Goal: Transaction & Acquisition: Purchase product/service

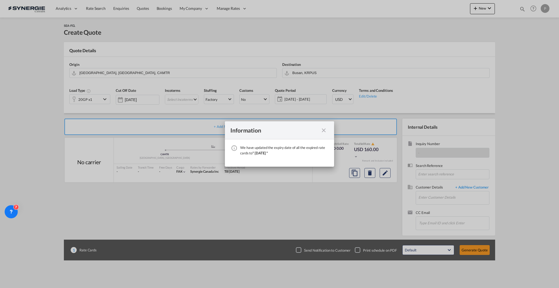
click at [322, 130] on md-icon "icon-close fg-AAA8AD cursor" at bounding box center [324, 130] width 7 height 7
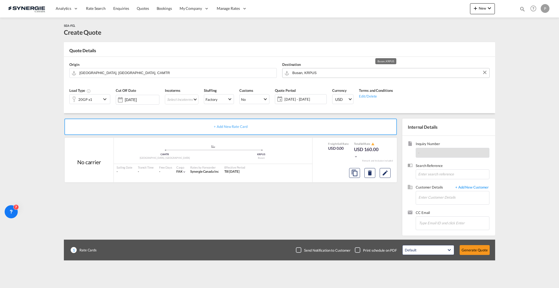
click at [316, 70] on input "Busan, KRPUS" at bounding box center [389, 73] width 194 height 10
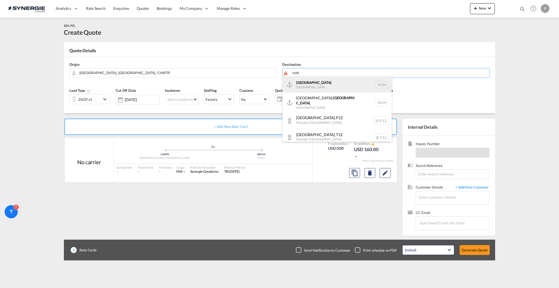
click at [323, 87] on div "Cork Ireland IEORK" at bounding box center [337, 84] width 109 height 16
type input "Cork, IEORK"
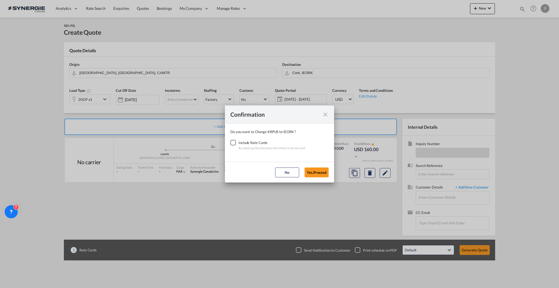
click at [243, 142] on div "Include Rate Cards" at bounding box center [272, 142] width 67 height 5
click at [234, 143] on div "Checkbox No Ink" at bounding box center [232, 142] width 5 height 5
click at [315, 168] on button "Yes,Proceed" at bounding box center [317, 172] width 24 height 10
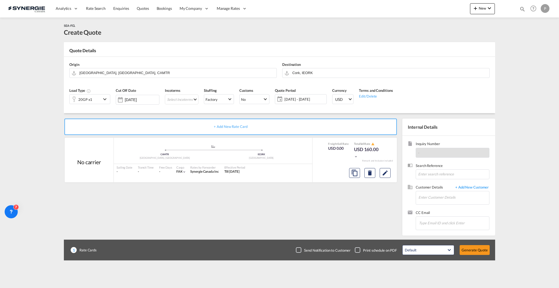
click at [99, 97] on div "20GP x1" at bounding box center [86, 98] width 32 height 9
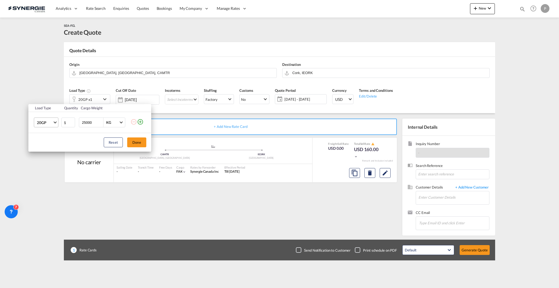
click at [46, 124] on span "20GP" at bounding box center [45, 122] width 16 height 5
click at [4, 116] on md-backdrop at bounding box center [279, 144] width 559 height 288
click at [141, 141] on button "Done" at bounding box center [136, 142] width 19 height 10
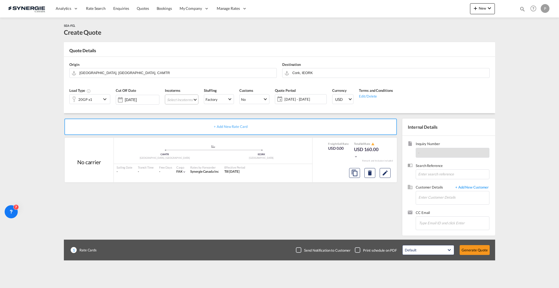
click at [196, 100] on md-select "Select Incoterms FCA - import Free Carrier FCA - export Free Carrier DAP - impo…" at bounding box center [182, 99] width 34 height 10
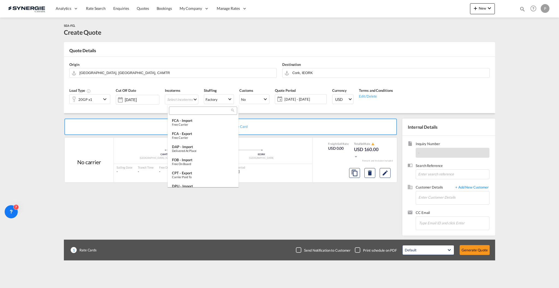
click at [197, 110] on input "search" at bounding box center [201, 110] width 61 height 5
type input "cfr"
click at [196, 133] on div "CFR - export" at bounding box center [203, 133] width 62 height 4
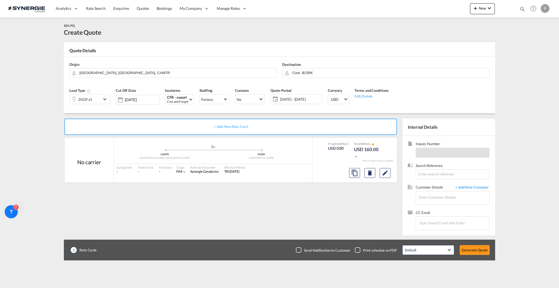
click at [296, 96] on span "[DATE] - [DATE]" at bounding box center [300, 99] width 43 height 8
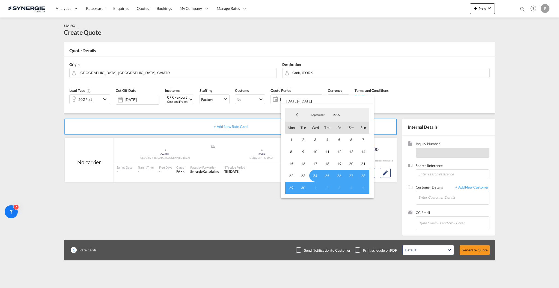
click at [316, 113] on md-select-value "September" at bounding box center [318, 115] width 19 height 8
click at [324, 126] on md-option "October" at bounding box center [323, 128] width 37 height 13
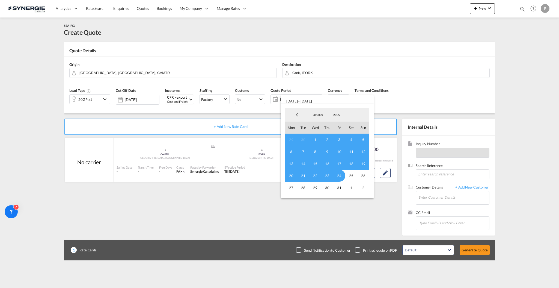
click at [313, 137] on span "1" at bounding box center [315, 140] width 12 height 12
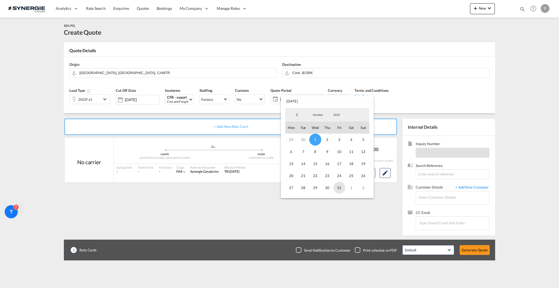
click at [336, 190] on span "31" at bounding box center [339, 188] width 12 height 12
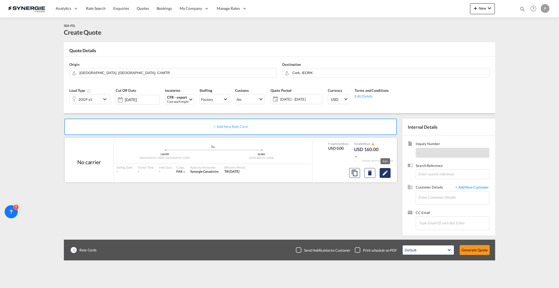
click at [383, 175] on md-icon "Edit" at bounding box center [385, 173] width 7 height 7
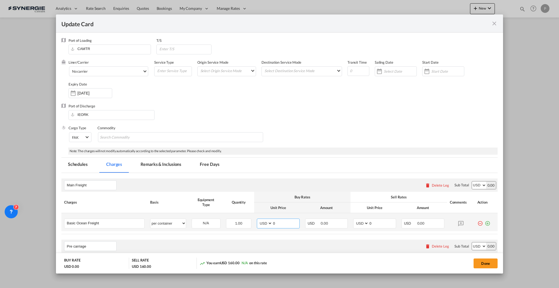
click at [273, 221] on input "0" at bounding box center [286, 223] width 27 height 8
type input "1341"
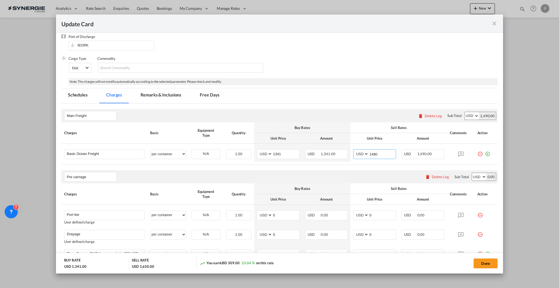
scroll to position [109, 0]
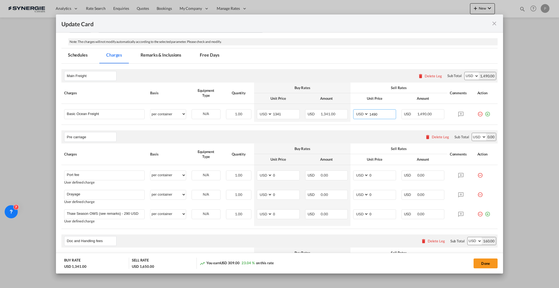
type input "1490"
click at [437, 136] on div "Delete Leg" at bounding box center [440, 137] width 17 height 4
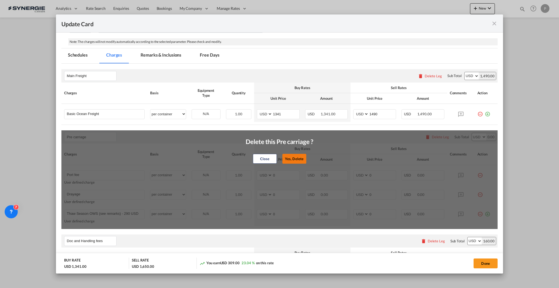
click at [296, 155] on button "Yes, Delete" at bounding box center [294, 159] width 24 height 10
type input "Doc and Handling fees"
type input "SOLAS/VGM Fee"
select select "per B/L"
type input "30"
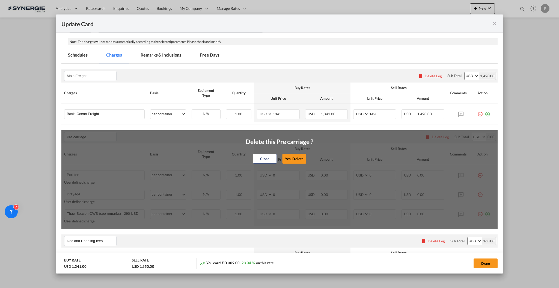
type input "B13 Export declaration"
select select "per B/L"
type input "35"
type input "Doc fee"
select select "per B/L"
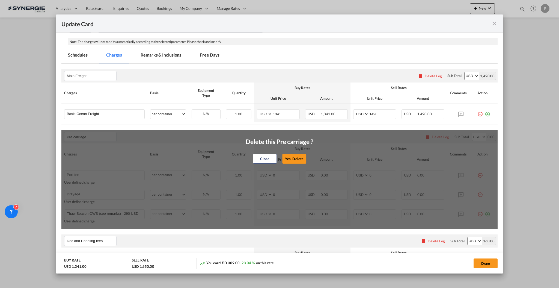
type input "30"
type input "Cargo Coverage"
type input "Cargo Coverage - Rate to be confirmed depending on commodity and value Min 50 U…"
select select "per shipment"
type input "0"
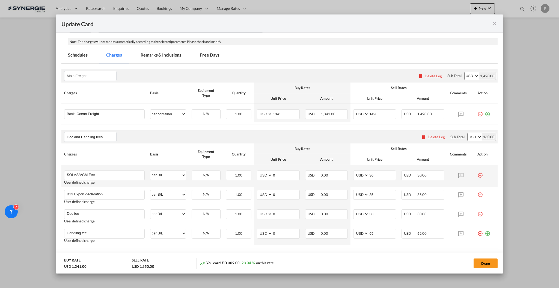
click at [478, 173] on md-icon "icon-minus-circle-outline red-400-fg" at bounding box center [480, 172] width 5 height 5
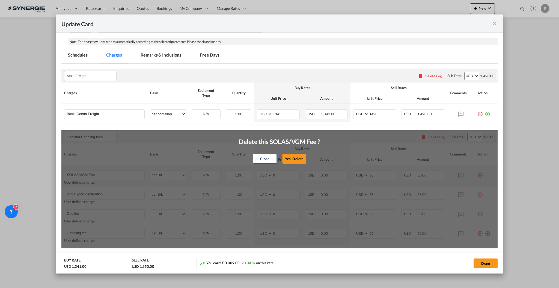
drag, startPoint x: 284, startPoint y: 158, endPoint x: 318, endPoint y: 165, distance: 34.9
click at [284, 158] on button "Yes, Delete" at bounding box center [294, 159] width 24 height 10
type input "B13 Export declaration"
type input "35"
type input "Doc fee"
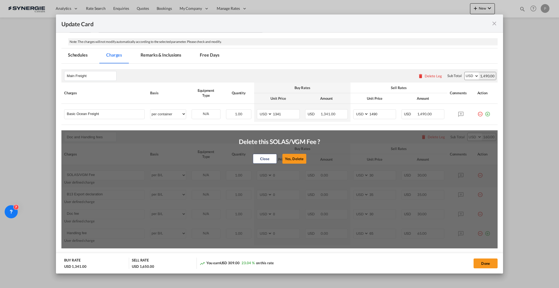
type input "30"
type input "Handling fee"
type input "65"
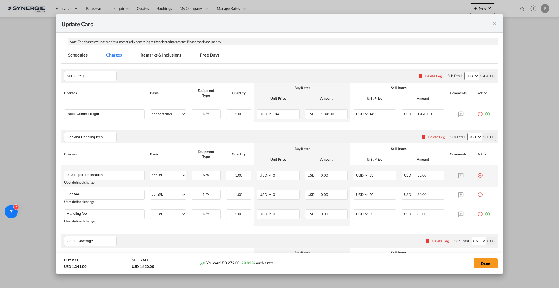
click at [478, 175] on md-icon "icon-minus-circle-outline red-400-fg" at bounding box center [480, 172] width 5 height 5
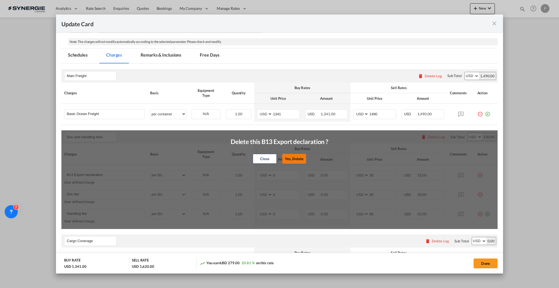
click at [297, 155] on button "Yes, Delete" at bounding box center [294, 159] width 24 height 10
type input "Doc fee"
type input "30"
type input "Handling fee"
type input "65"
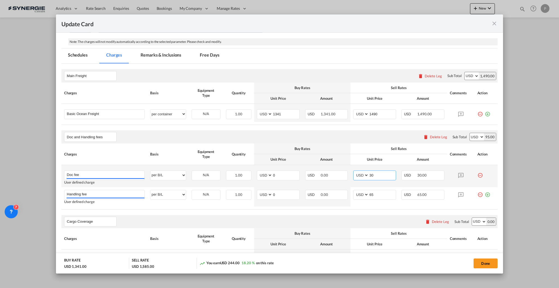
click at [369, 172] on input "30" at bounding box center [382, 175] width 27 height 8
type input "50"
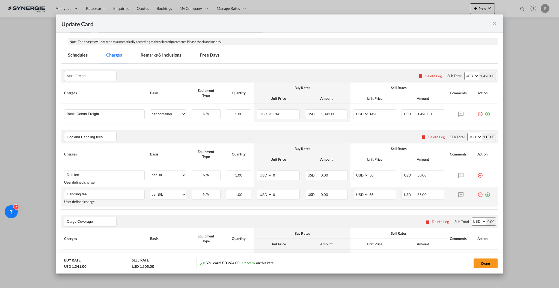
click at [478, 194] on md-icon "icon-minus-circle-outline red-400-fg" at bounding box center [480, 192] width 5 height 5
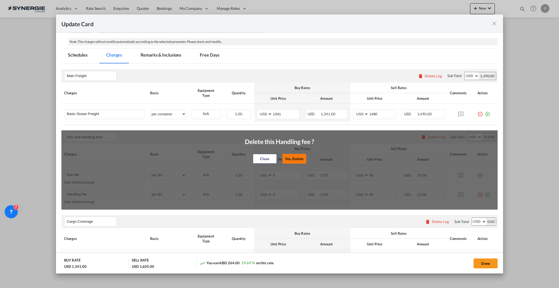
click at [291, 157] on button "Yes, Delete" at bounding box center [294, 159] width 24 height 10
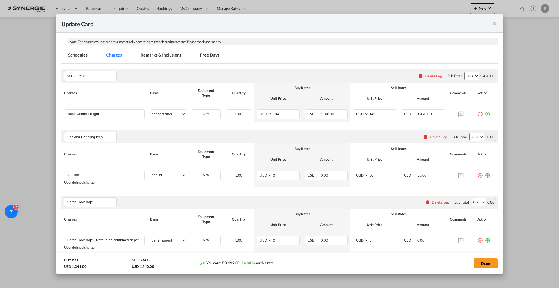
click at [433, 203] on div "Delete Leg" at bounding box center [440, 202] width 17 height 4
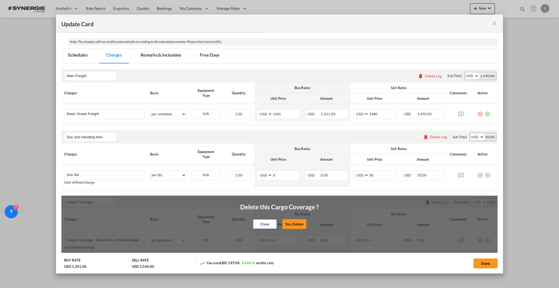
click at [292, 220] on button "Yes, Delete" at bounding box center [294, 224] width 24 height 10
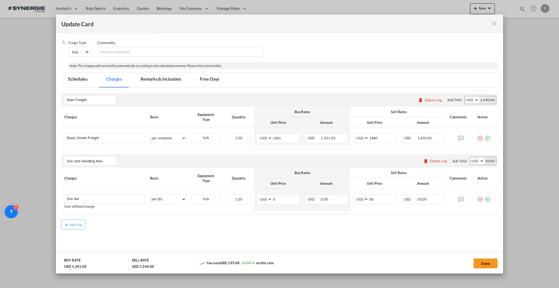
scroll to position [85, 0]
click at [484, 265] on button "Done" at bounding box center [486, 263] width 24 height 10
type input "23 Oct 2025"
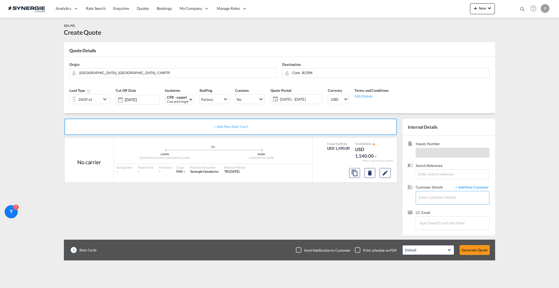
click at [454, 196] on input "Enter Customer Details" at bounding box center [454, 197] width 71 height 12
paste input "transport@prestigemaple.com"
click at [451, 206] on div "Noémie Sirois transport@prestigemaple.com" at bounding box center [472, 206] width 109 height 15
type input "Prestige Maple, Noémie Sirois, transport@prestigemaple.com"
click at [484, 251] on button "Generate Quote" at bounding box center [475, 250] width 30 height 10
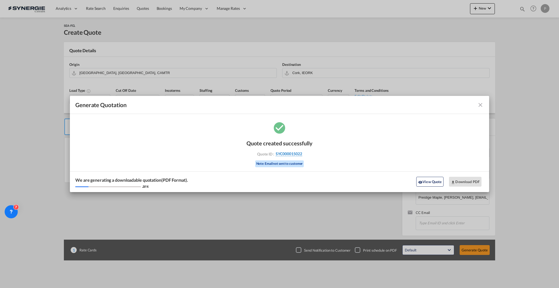
drag, startPoint x: 305, startPoint y: 153, endPoint x: 301, endPoint y: 154, distance: 3.7
click at [301, 154] on div "Quote ID : SYC000015022" at bounding box center [279, 153] width 63 height 5
copy div "SYC000015022"
click at [461, 180] on button "Download PDF" at bounding box center [465, 182] width 32 height 10
click at [480, 105] on md-icon "icon-close fg-AAA8AD cursor m-0" at bounding box center [480, 105] width 7 height 7
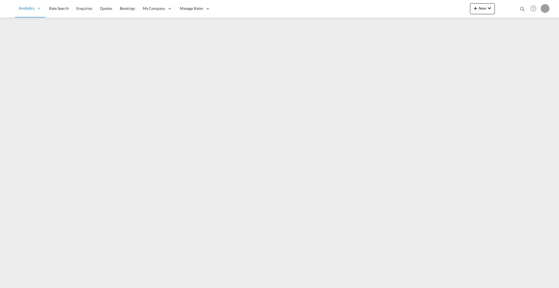
click at [523, 7] on md-icon "icon-magnify" at bounding box center [523, 9] width 6 height 6
click at [425, 8] on select "Bookings Quotes Enquiries" at bounding box center [436, 9] width 26 height 10
select select "Quotes"
click at [423, 4] on select "Bookings Quotes Enquiries" at bounding box center [436, 9] width 26 height 10
click at [463, 10] on input at bounding box center [482, 9] width 68 height 10
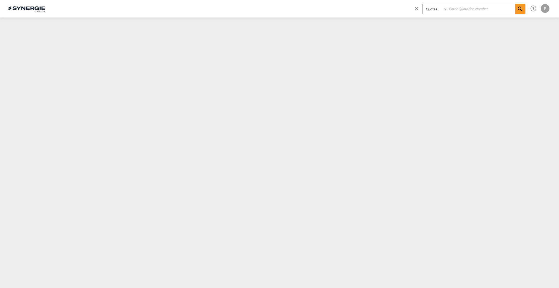
paste input "SYC000014666"
type input "SYC000014666"
click at [522, 10] on md-icon "icon-magnify" at bounding box center [520, 9] width 7 height 7
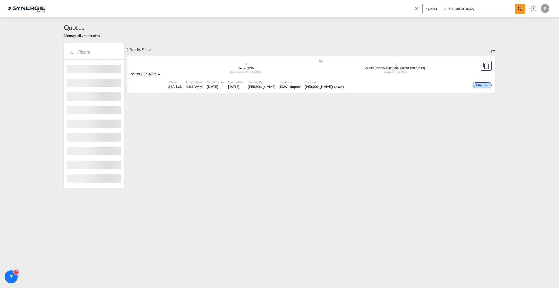
click at [386, 83] on div "Active" at bounding box center [419, 85] width 147 height 14
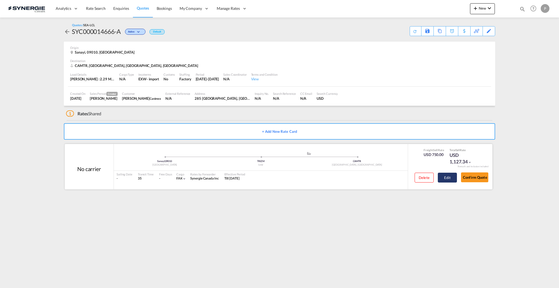
click at [453, 177] on button "Edit" at bounding box center [447, 178] width 19 height 10
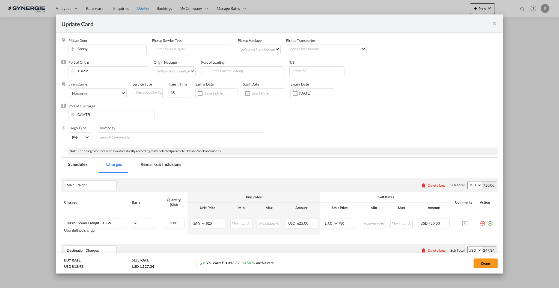
click at [168, 170] on md-tab-item "Remarks & Inclusions" at bounding box center [161, 165] width 54 height 15
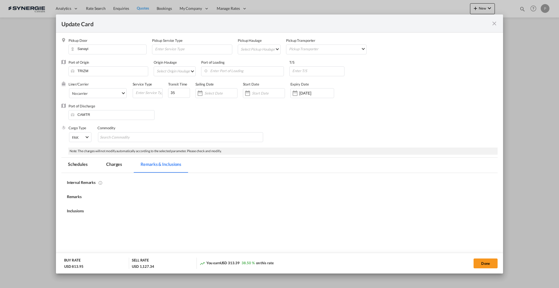
select select "flat"
select select "per_hbl"
select select "per_w/m"
select select "per_bl"
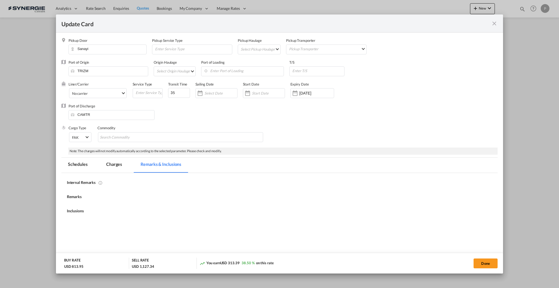
select select "per_bl"
drag, startPoint x: 291, startPoint y: 205, endPoint x: 84, endPoint y: 203, distance: 206.4
click at [84, 203] on html "Agent: https://app.frontapp.com/inboxes/teammates/6847055/inbox/open/0/search/g…" at bounding box center [279, 207] width 425 height 17
copy p "https://app.frontapp.com/inboxes/teammates/6847055/inbox/open/0/search/global/l…"
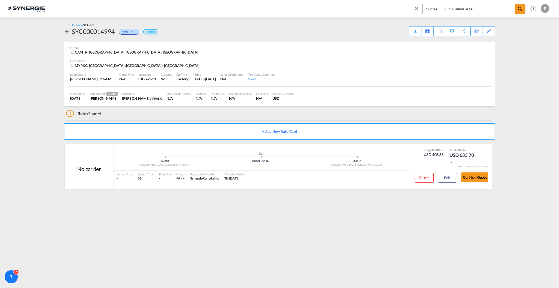
select select "Quotes"
click at [464, 11] on input "SYC000014981" at bounding box center [482, 9] width 68 height 10
paste input "1538"
type input "SYC000011538"
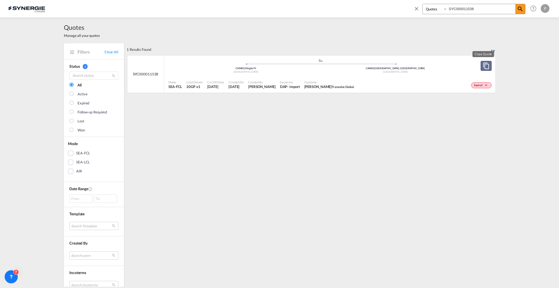
click at [483, 67] on md-icon "assets/icons/custom/copyQuote.svg" at bounding box center [486, 66] width 7 height 7
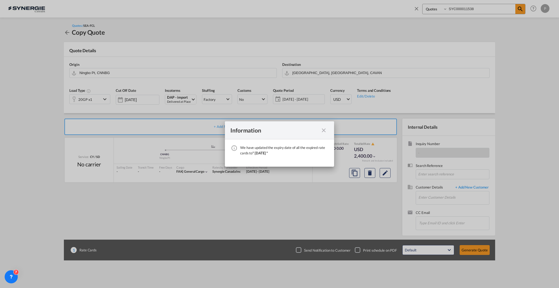
click at [322, 131] on md-icon "icon-close fg-AAA8AD cursor" at bounding box center [324, 130] width 7 height 7
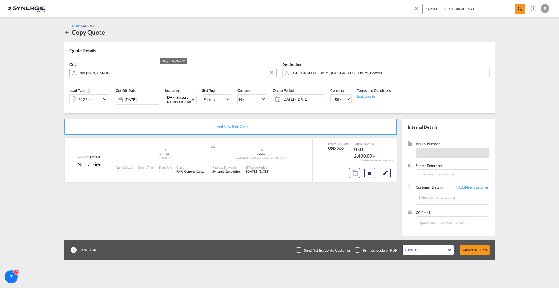
click at [86, 72] on input "Ningbo Pt, CNNBG" at bounding box center [176, 73] width 194 height 10
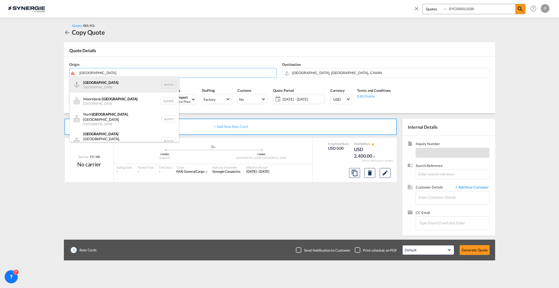
click at [97, 82] on div "Sydney [GEOGRAPHIC_DATA] AUSYD" at bounding box center [124, 84] width 109 height 16
type input "Sydney, AUSYD"
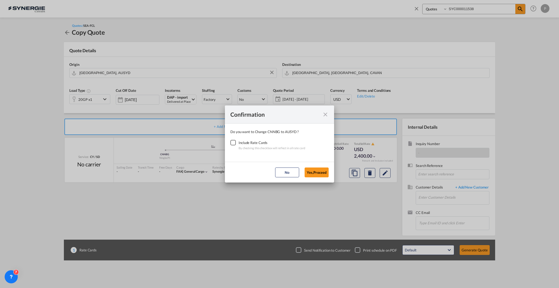
click at [235, 144] on div "Checkbox No Ink" at bounding box center [232, 142] width 5 height 5
click at [321, 173] on button "Yes,Proceed" at bounding box center [317, 172] width 24 height 10
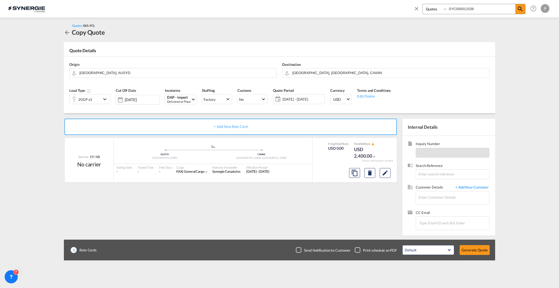
click at [303, 99] on span "[DATE] - [DATE]" at bounding box center [303, 99] width 41 height 5
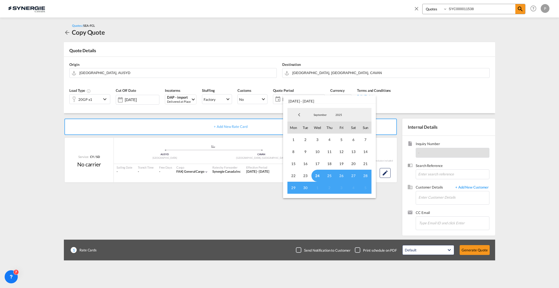
click at [339, 246] on md-backdrop at bounding box center [279, 144] width 559 height 288
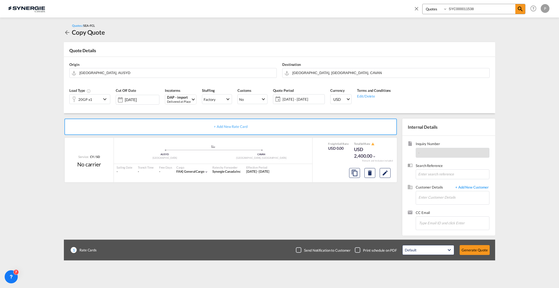
click at [357, 206] on div "+ Add New Rate Card Service: CY / SD No carrier added by you .a{fill:#aaa8ad;} …" at bounding box center [232, 176] width 336 height 114
click at [388, 173] on md-icon "Edit" at bounding box center [385, 173] width 7 height 7
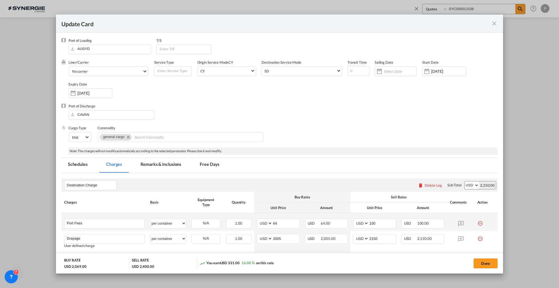
scroll to position [73, 0]
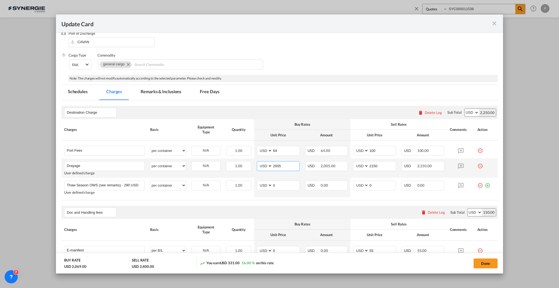
click at [287, 164] on input "2005" at bounding box center [286, 165] width 27 height 8
click at [275, 165] on input "2005" at bounding box center [286, 165] width 27 height 8
click at [274, 165] on input "2005" at bounding box center [286, 165] width 27 height 8
click at [281, 168] on input "2005" at bounding box center [286, 165] width 27 height 8
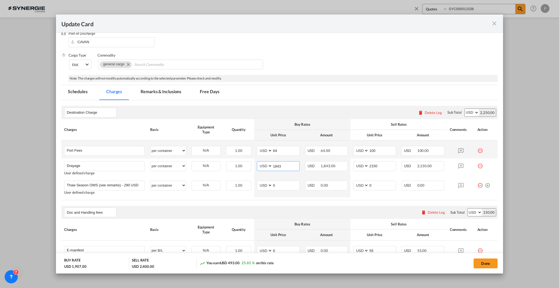
type input "1843"
click at [478, 150] on md-icon "icon-minus-circle-outline red-400-fg" at bounding box center [480, 148] width 5 height 5
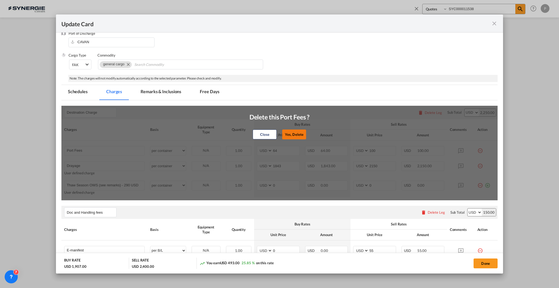
click at [291, 135] on button "Yes, Delete" at bounding box center [294, 134] width 24 height 10
type input "Drayage"
type input "1843"
type input "2150"
type input "Thaw Season OWS (see remarks) - 290 USD if applicable"
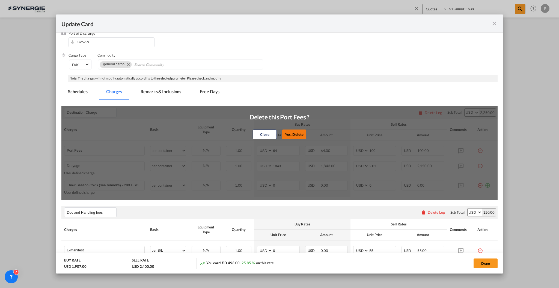
type input "0"
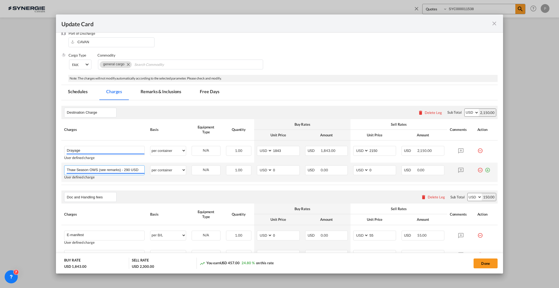
click at [122, 168] on input "Thaw Season OWS (see remarks) - 290 USD if applicable" at bounding box center [106, 169] width 78 height 8
type input "Flexitank Disposal"
click at [283, 172] on input "350350" at bounding box center [286, 169] width 27 height 8
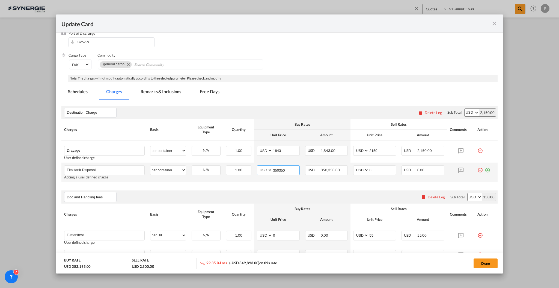
click at [283, 172] on input "350350" at bounding box center [286, 169] width 27 height 8
type input "266"
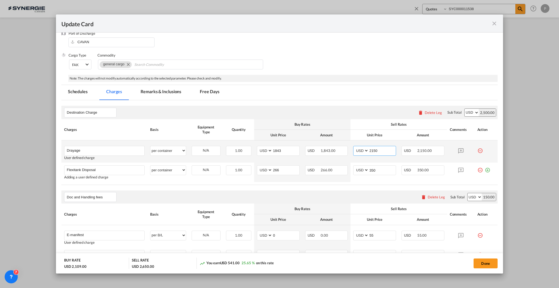
click at [372, 149] on input "2150" at bounding box center [382, 150] width 27 height 8
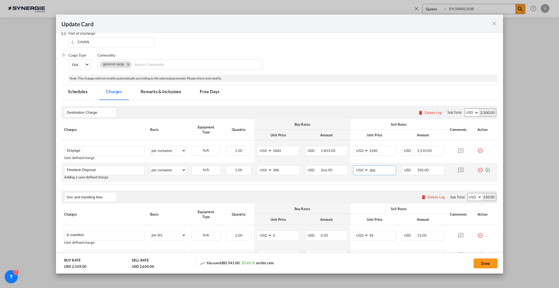
click at [370, 173] on input "350" at bounding box center [382, 169] width 27 height 8
type input "300"
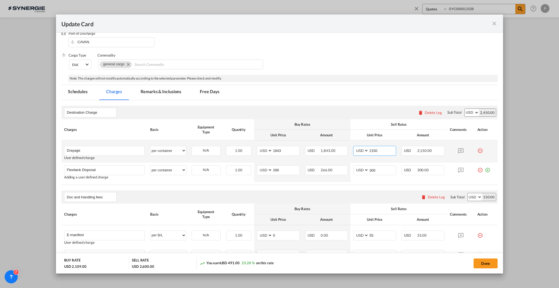
click at [370, 151] on input "2150" at bounding box center [382, 150] width 27 height 8
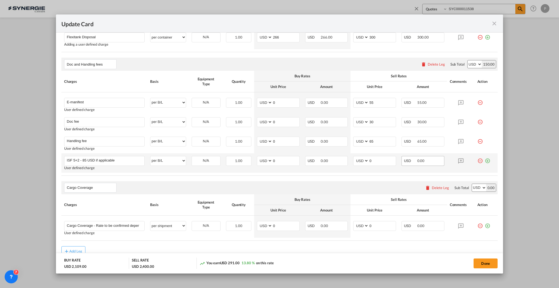
scroll to position [195, 0]
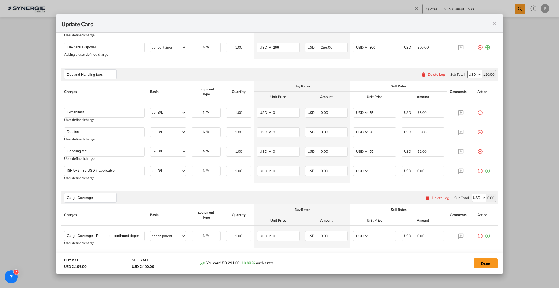
type input "1950"
click at [425, 199] on md-icon "icon-delete" at bounding box center [427, 197] width 5 height 5
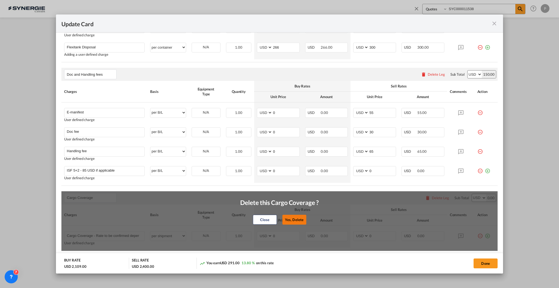
click at [294, 217] on button "Yes, Delete" at bounding box center [294, 220] width 24 height 10
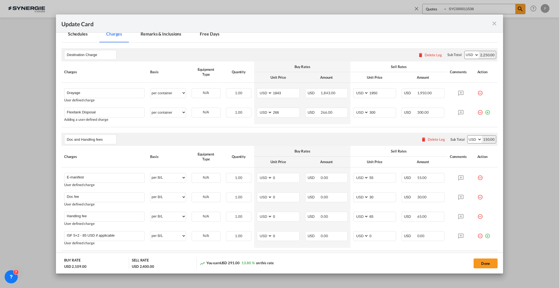
scroll to position [58, 0]
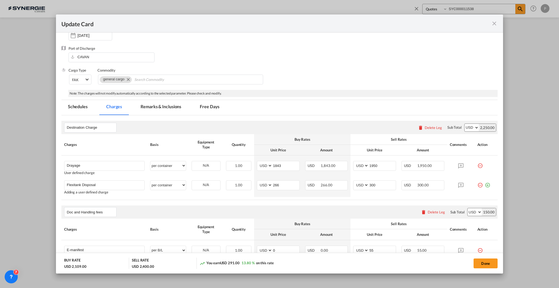
click at [160, 110] on md-tab-item "Remarks & Inclusions" at bounding box center [161, 107] width 54 height 15
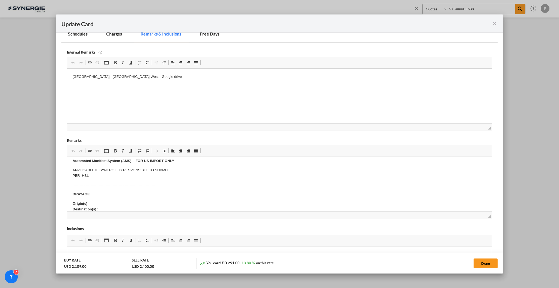
scroll to position [36, 0]
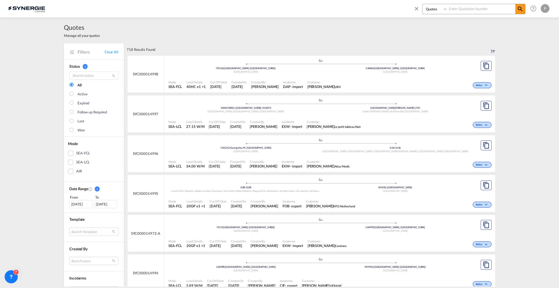
select select "Quotes"
click at [414, 10] on md-icon "icon-close" at bounding box center [417, 8] width 6 height 6
click at [478, 8] on md-icon "icon-plus 400-fg" at bounding box center [475, 8] width 7 height 7
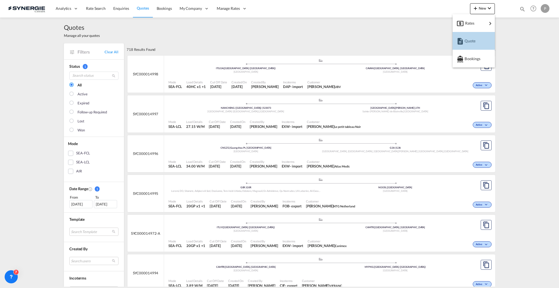
click at [477, 38] on div "Quote" at bounding box center [475, 41] width 20 height 14
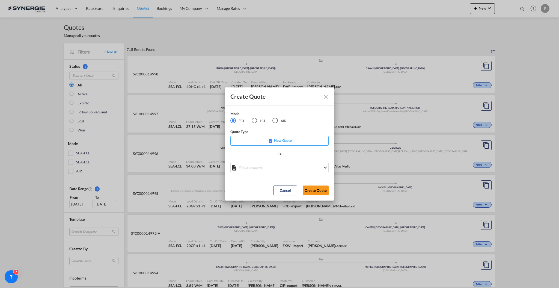
click at [257, 119] on md-radio-button "LCL" at bounding box center [259, 121] width 14 height 6
click at [270, 172] on md-select "Select template *NEW* UBV [GEOGRAPHIC_DATA] consol LCL [PERSON_NAME] | [DATE] N…" at bounding box center [279, 167] width 98 height 11
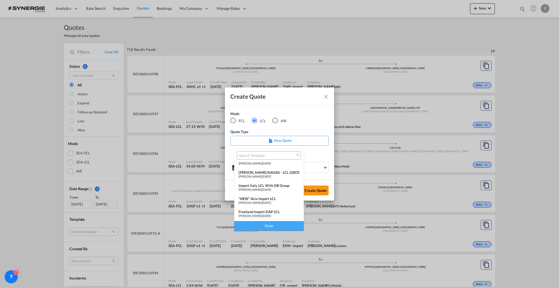
scroll to position [71, 0]
click at [269, 213] on div "LCL Import - General to [GEOGRAPHIC_DATA]" at bounding box center [269, 212] width 61 height 4
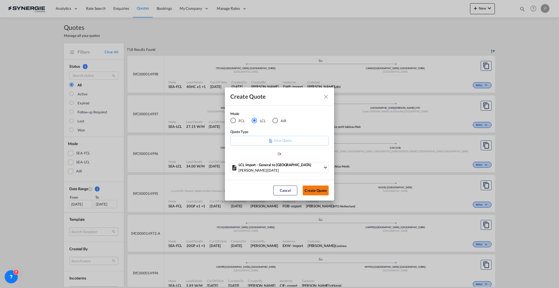
click at [315, 190] on button "Create Quote" at bounding box center [316, 190] width 26 height 10
